Goal: Information Seeking & Learning: Learn about a topic

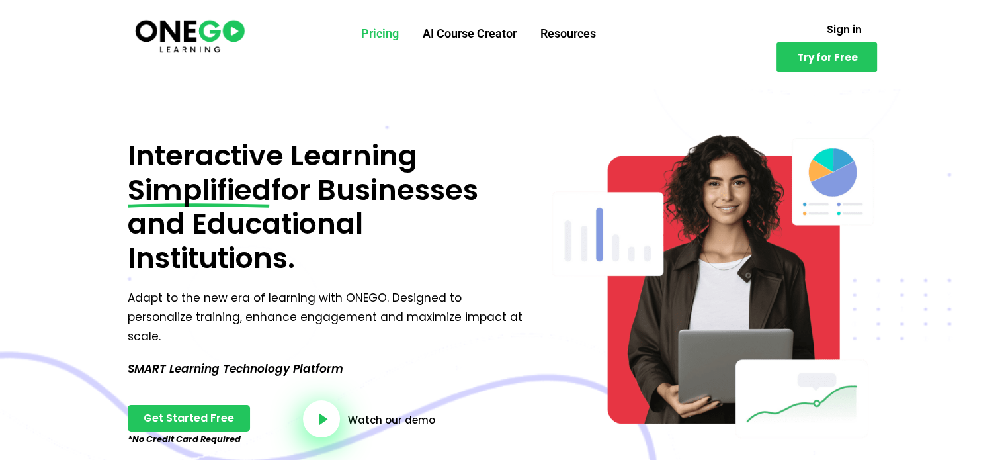
click at [376, 26] on link "Pricing" at bounding box center [380, 34] width 62 height 34
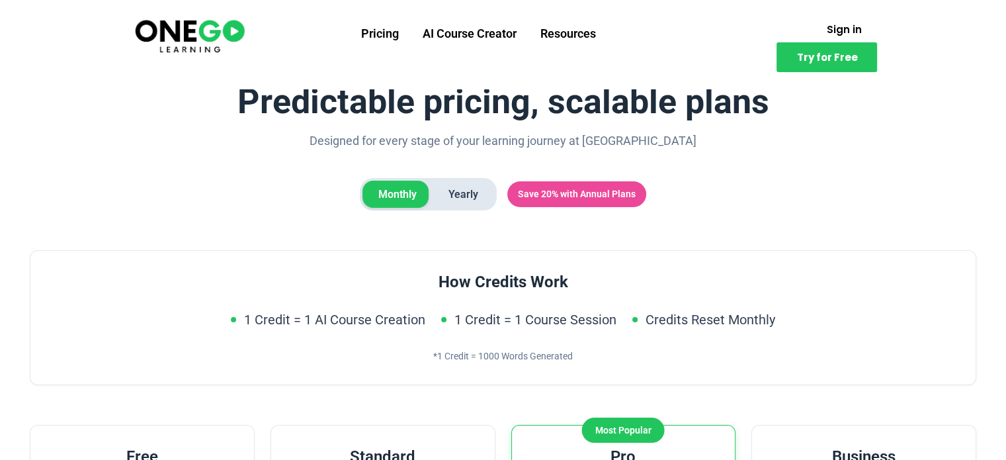
click at [441, 191] on span "Yearly" at bounding box center [464, 195] width 62 height 28
click at [394, 192] on span "Monthly" at bounding box center [397, 195] width 70 height 28
click at [537, 28] on link "Resources" at bounding box center [568, 34] width 79 height 34
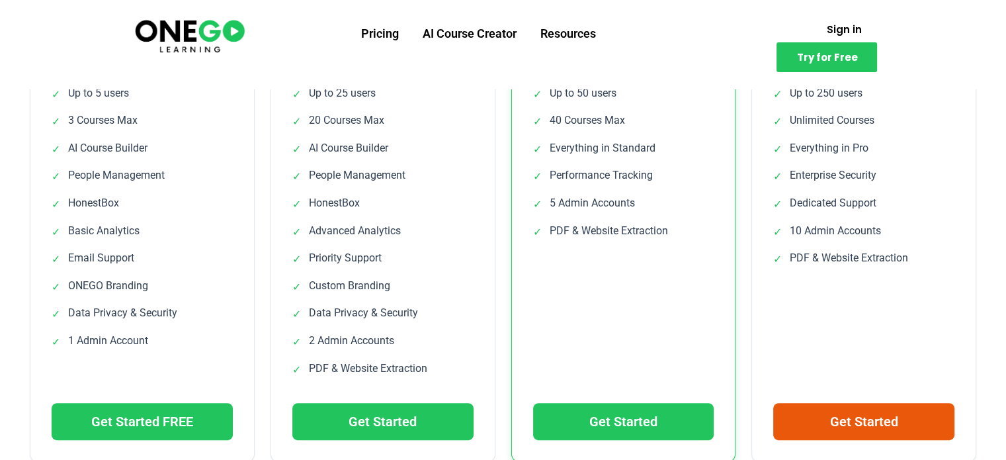
scroll to position [586, 0]
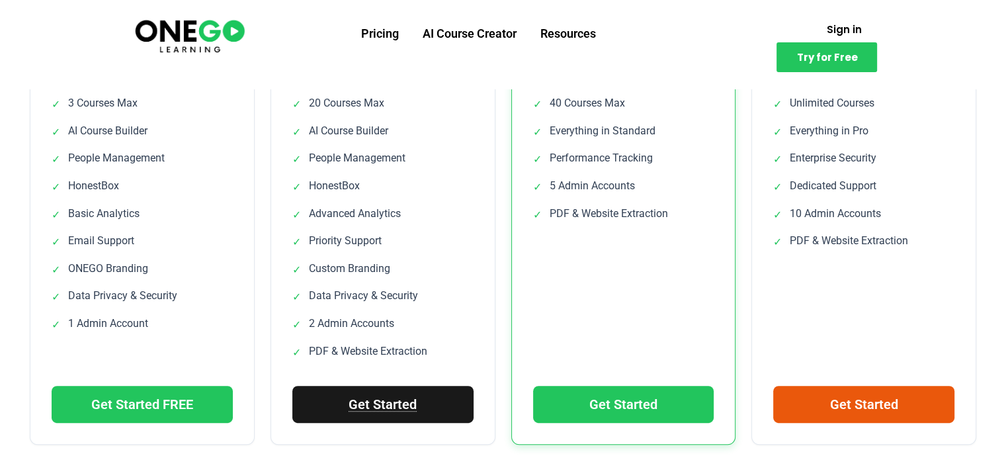
click at [435, 414] on link "Get Started" at bounding box center [382, 404] width 181 height 37
